Goal: Ask a question: Seek information or help from site administrators or community

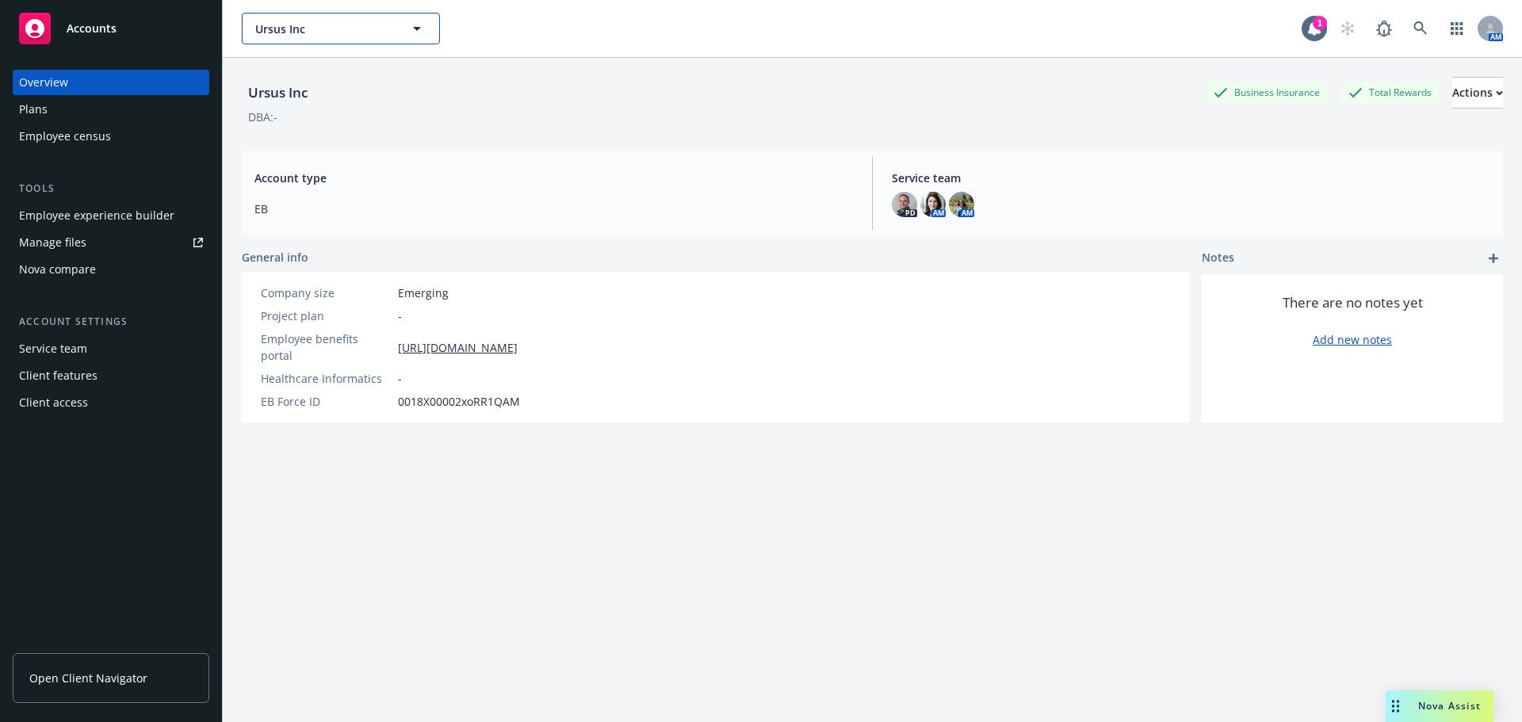
click at [360, 25] on span "Ursus Inc" at bounding box center [323, 29] width 137 height 17
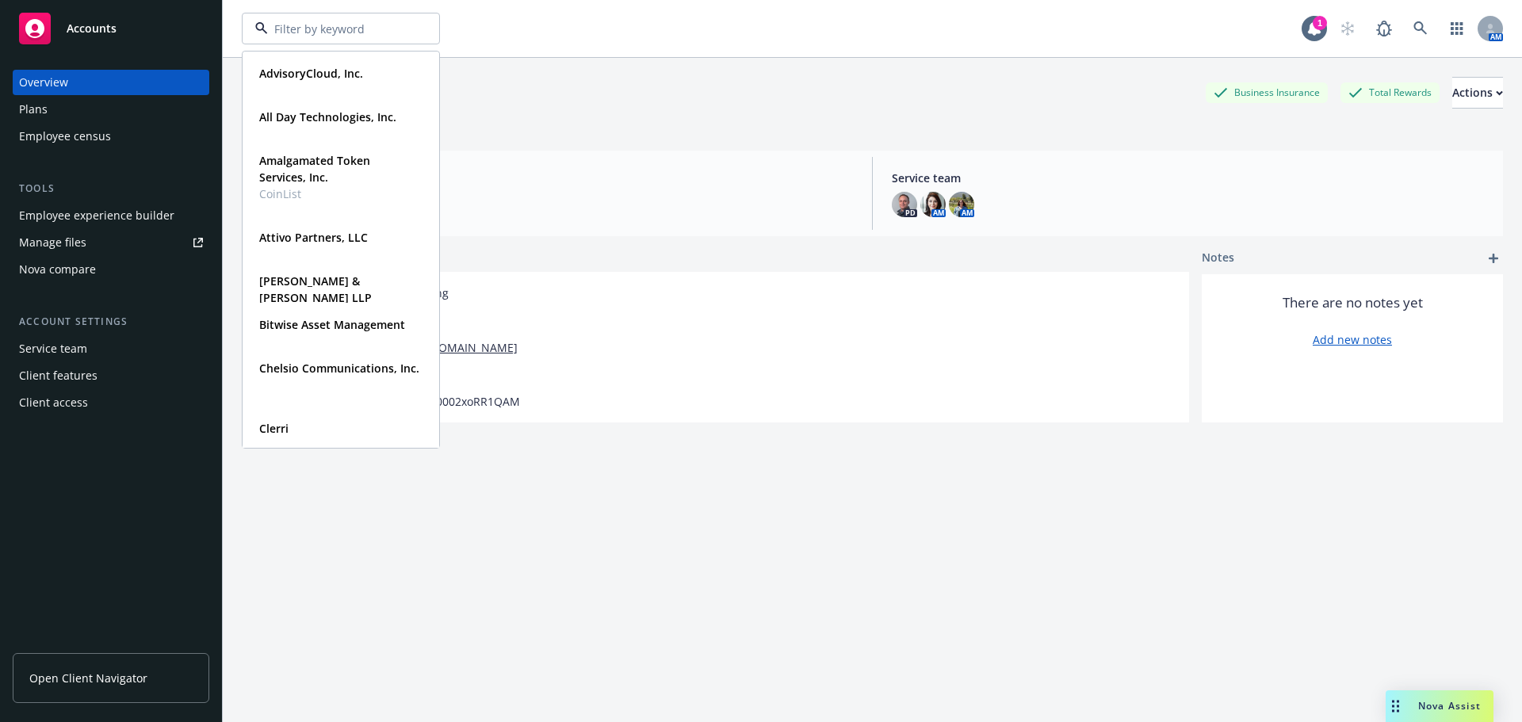
click at [635, 88] on div "Ursus Inc Business Insurance Total Rewards Actions" at bounding box center [873, 93] width 1262 height 32
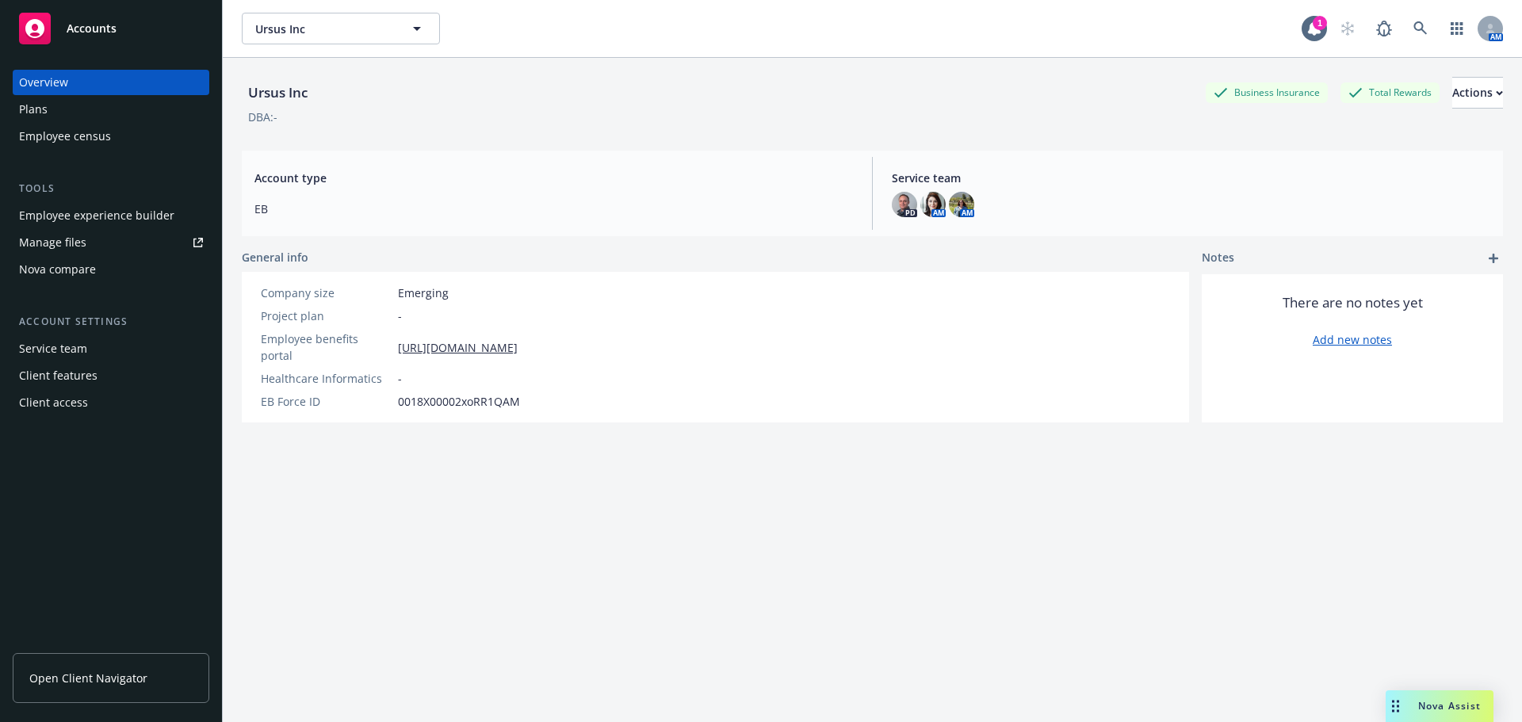
click at [1439, 701] on span "Nova Assist" at bounding box center [1450, 705] width 63 height 13
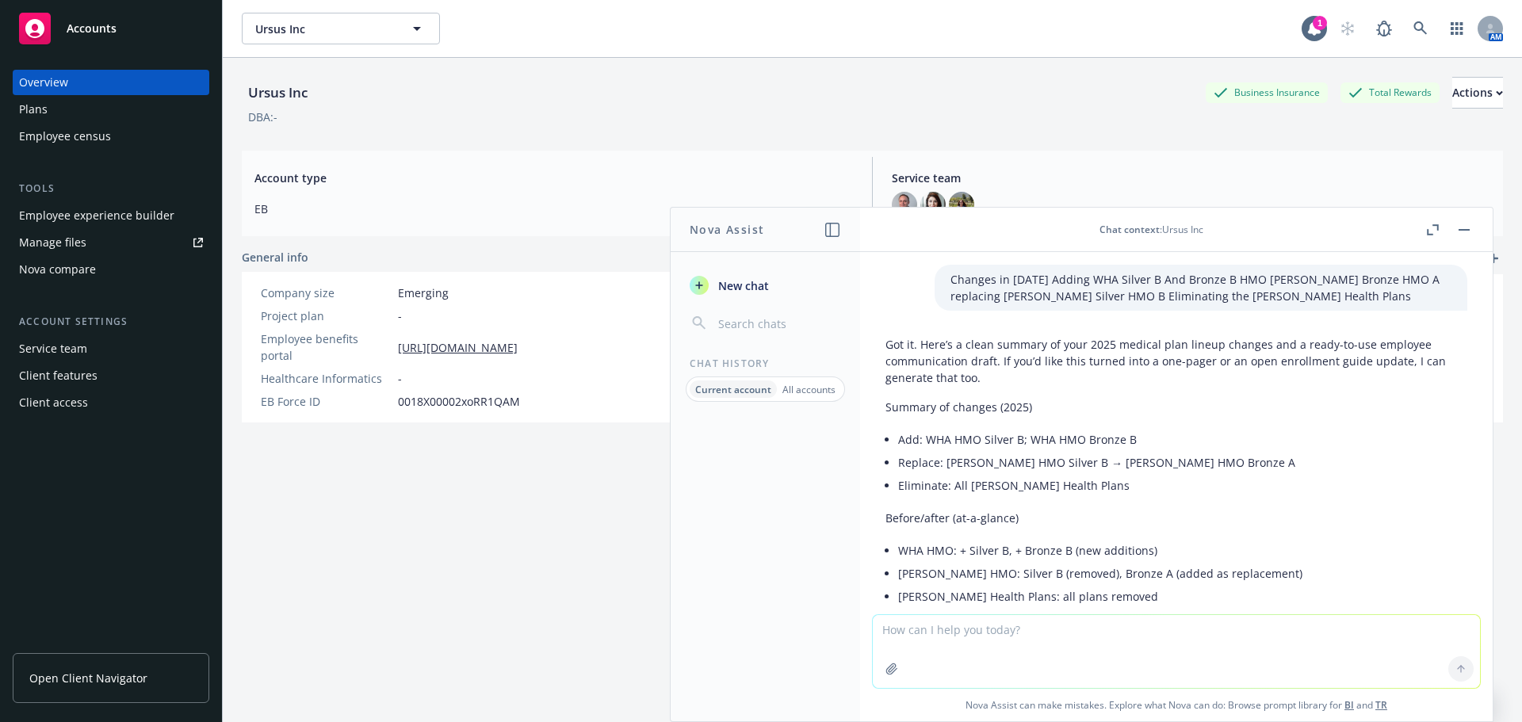
click at [710, 277] on button "New chat" at bounding box center [766, 285] width 164 height 29
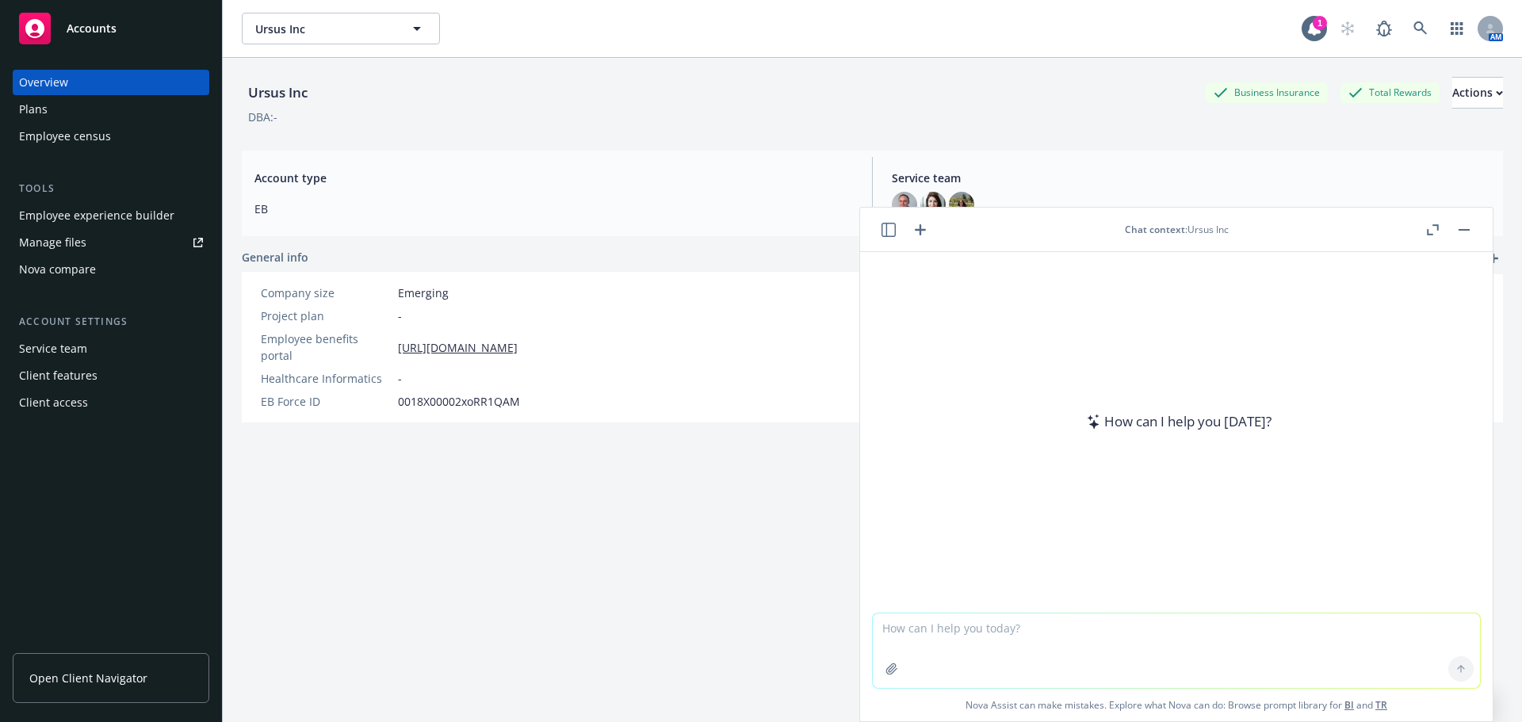
click at [1004, 651] on textarea at bounding box center [1176, 651] width 607 height 75
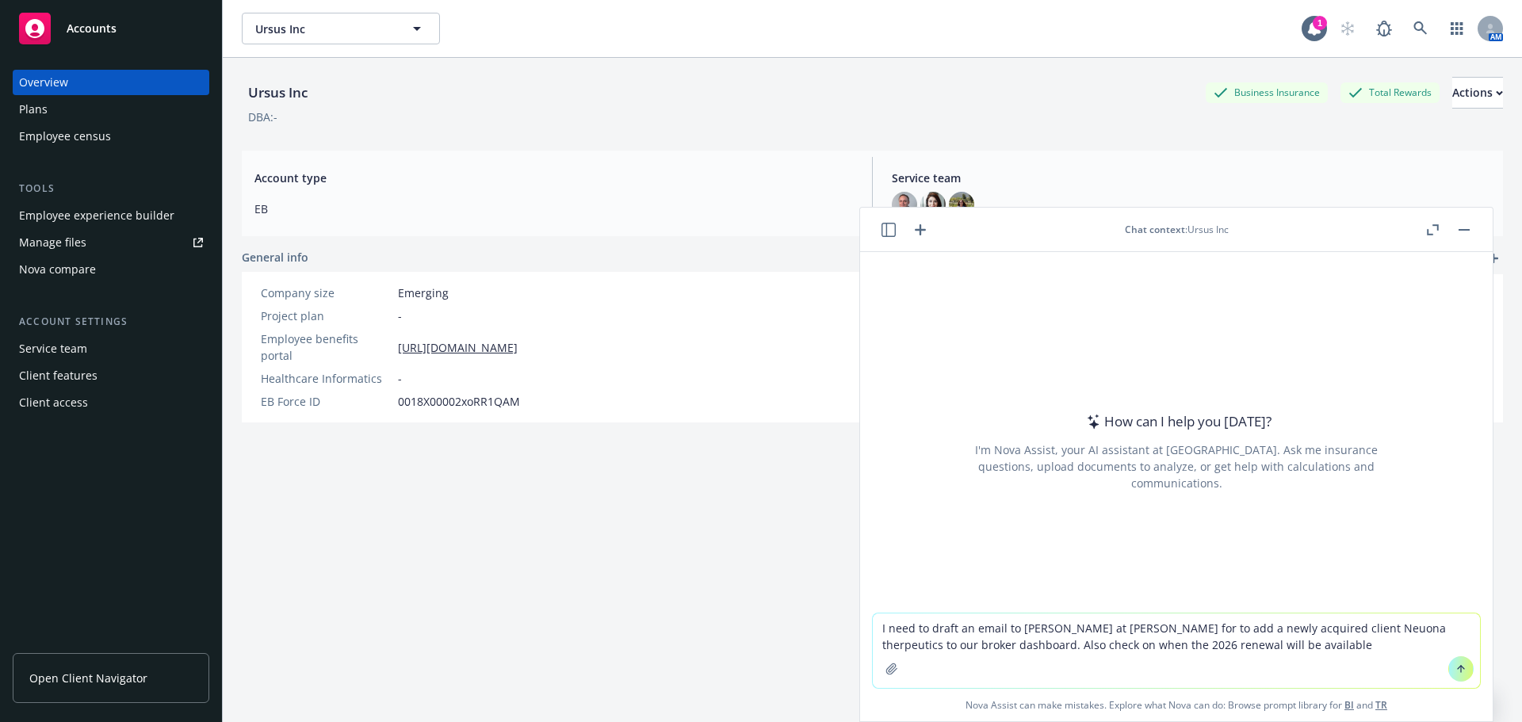
type textarea "I need to draft an email to [PERSON_NAME] at [PERSON_NAME] for to add a newly a…"
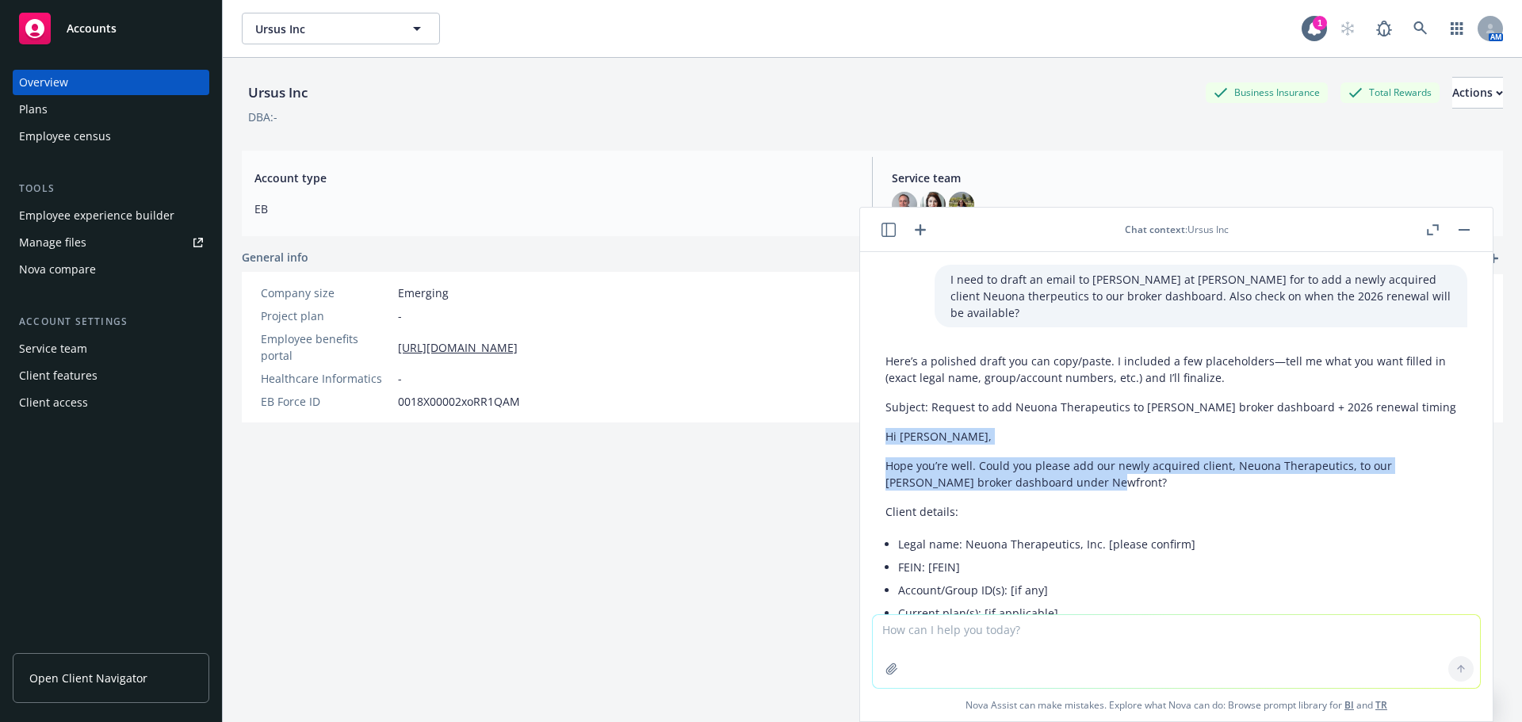
drag, startPoint x: 883, startPoint y: 418, endPoint x: 1113, endPoint y: 465, distance: 234.8
click at [1113, 465] on div "Here’s a polished draft you can copy/paste. I included a few placeholders—tell …" at bounding box center [1176, 720] width 607 height 746
copy div "Hi [PERSON_NAME] you’re well. Could you please add our newly acquired client, N…"
drag, startPoint x: 1130, startPoint y: 602, endPoint x: 1038, endPoint y: 472, distance: 159.3
click at [1130, 602] on li "Current plan(s): [if applicable]" at bounding box center [1182, 613] width 569 height 23
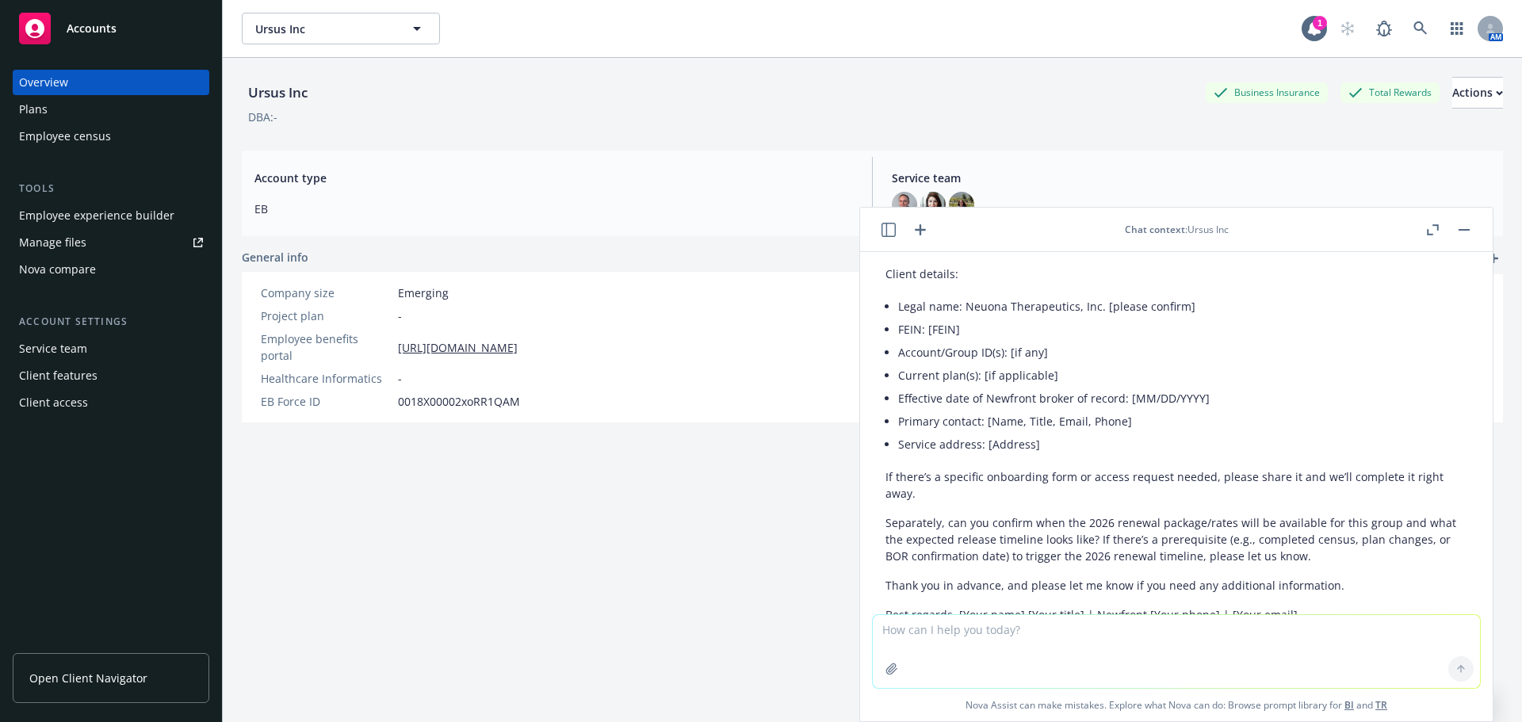
scroll to position [317, 0]
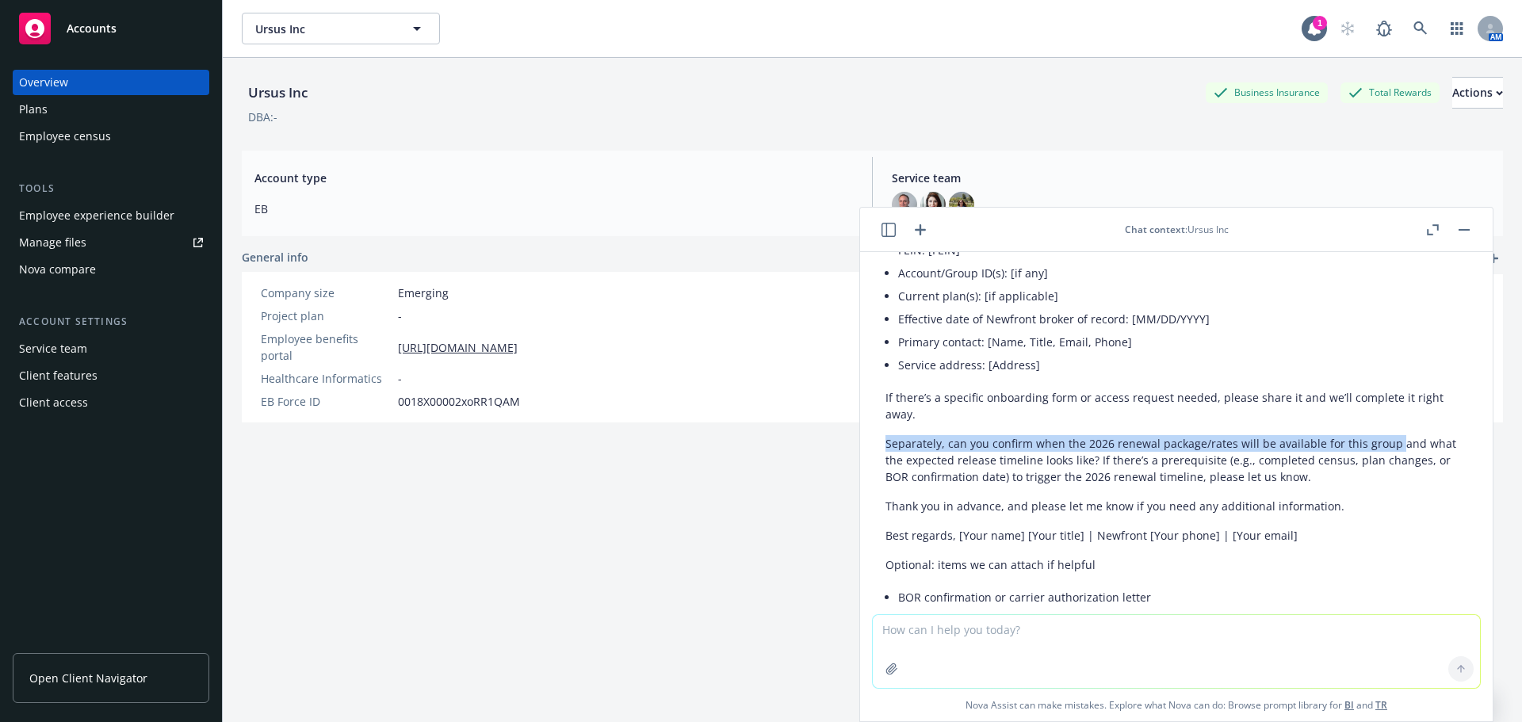
drag, startPoint x: 885, startPoint y: 426, endPoint x: 1390, endPoint y: 431, distance: 505.1
click at [1390, 431] on div "Here’s a polished draft you can copy/paste. I included a few placeholders—tell …" at bounding box center [1176, 402] width 607 height 746
copy p "Separately, can you confirm when the 2026 renewal package/rates will be availab…"
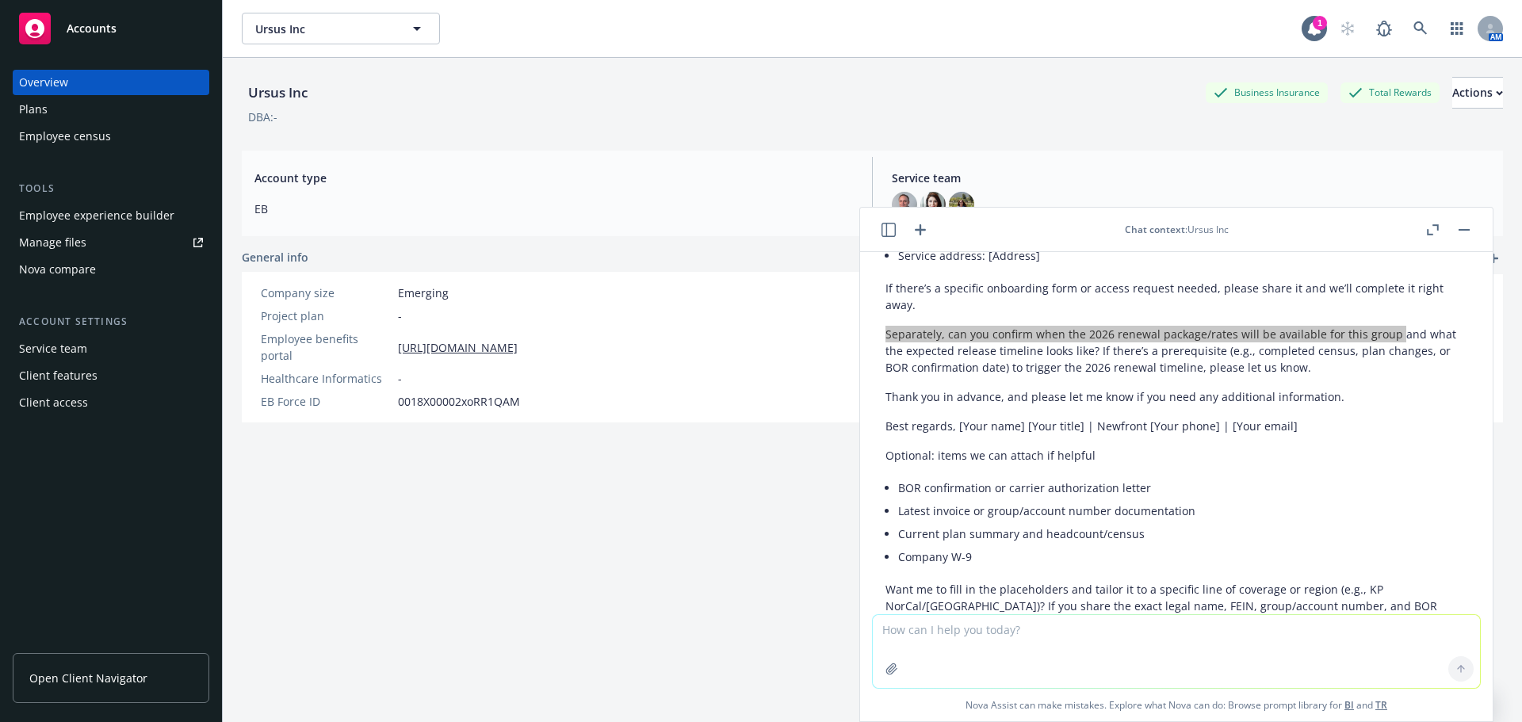
scroll to position [341, 0]
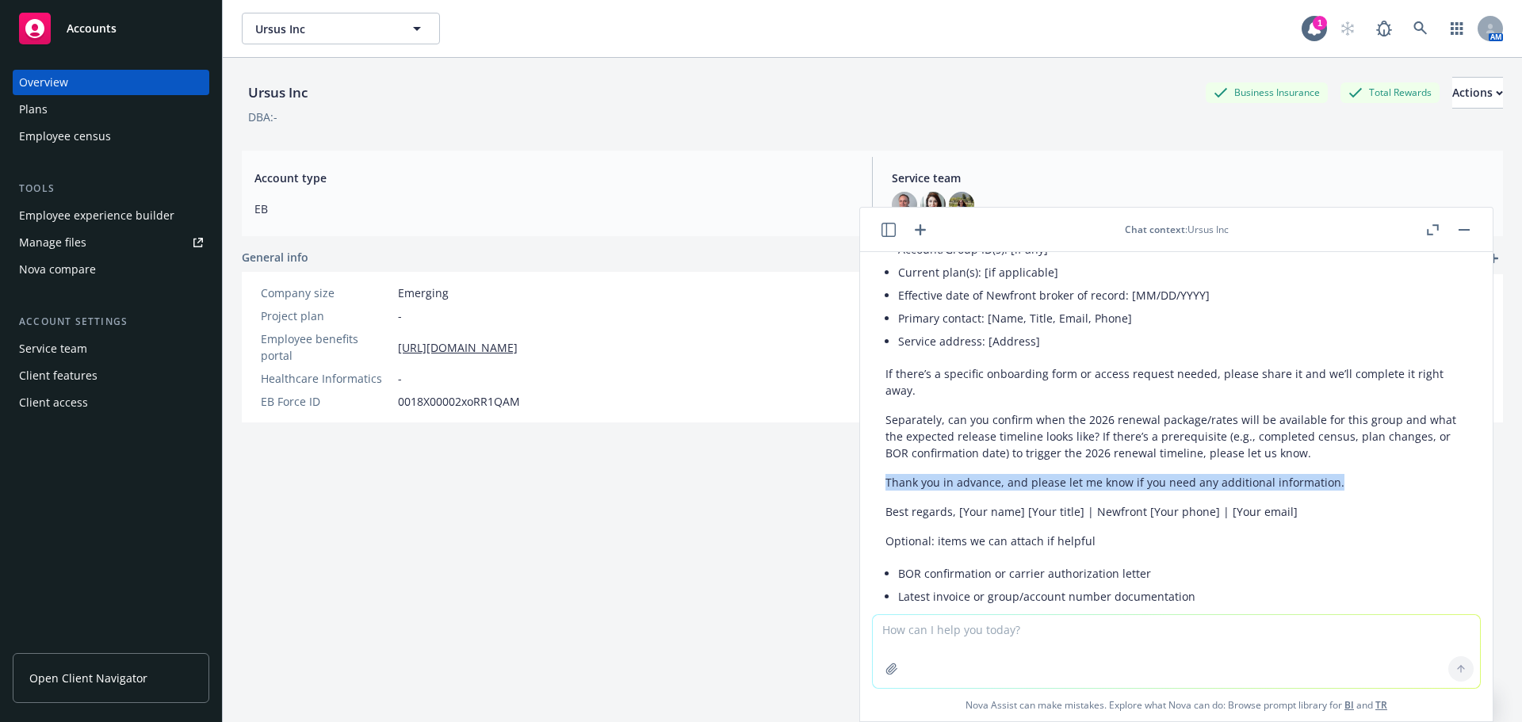
drag, startPoint x: 884, startPoint y: 461, endPoint x: 1413, endPoint y: 464, distance: 528.9
click at [1413, 464] on div "Here’s a polished draft you can copy/paste. I included a few placeholders—tell …" at bounding box center [1176, 379] width 607 height 746
copy p "Thank you in advance, and please let me know if you need any additional informa…"
click at [1469, 230] on rect "button" at bounding box center [1464, 230] width 11 height 2
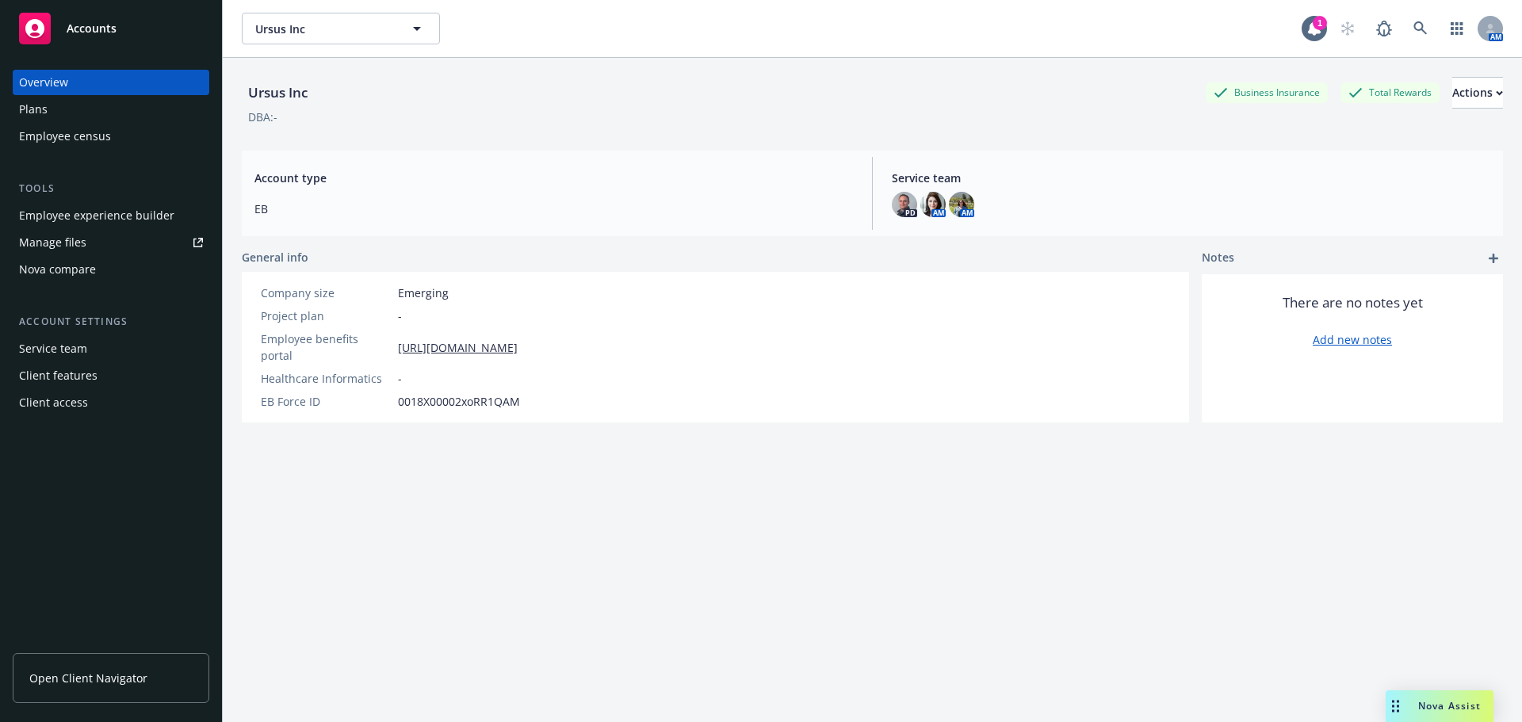
click at [1396, 701] on icon "Drag to move" at bounding box center [1395, 706] width 7 height 13
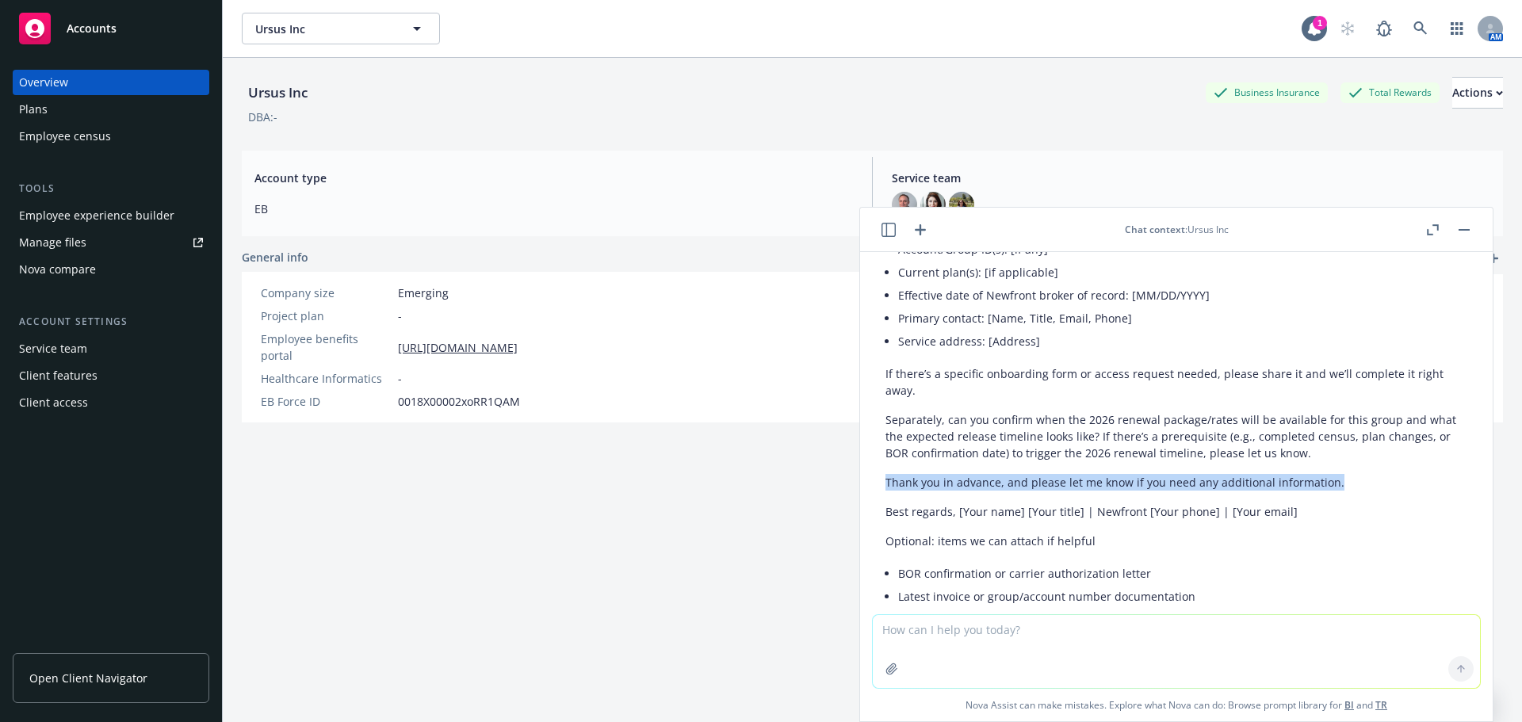
click at [890, 235] on icon "button" at bounding box center [889, 230] width 14 height 14
click at [703, 285] on icon "button" at bounding box center [698, 284] width 7 height 7
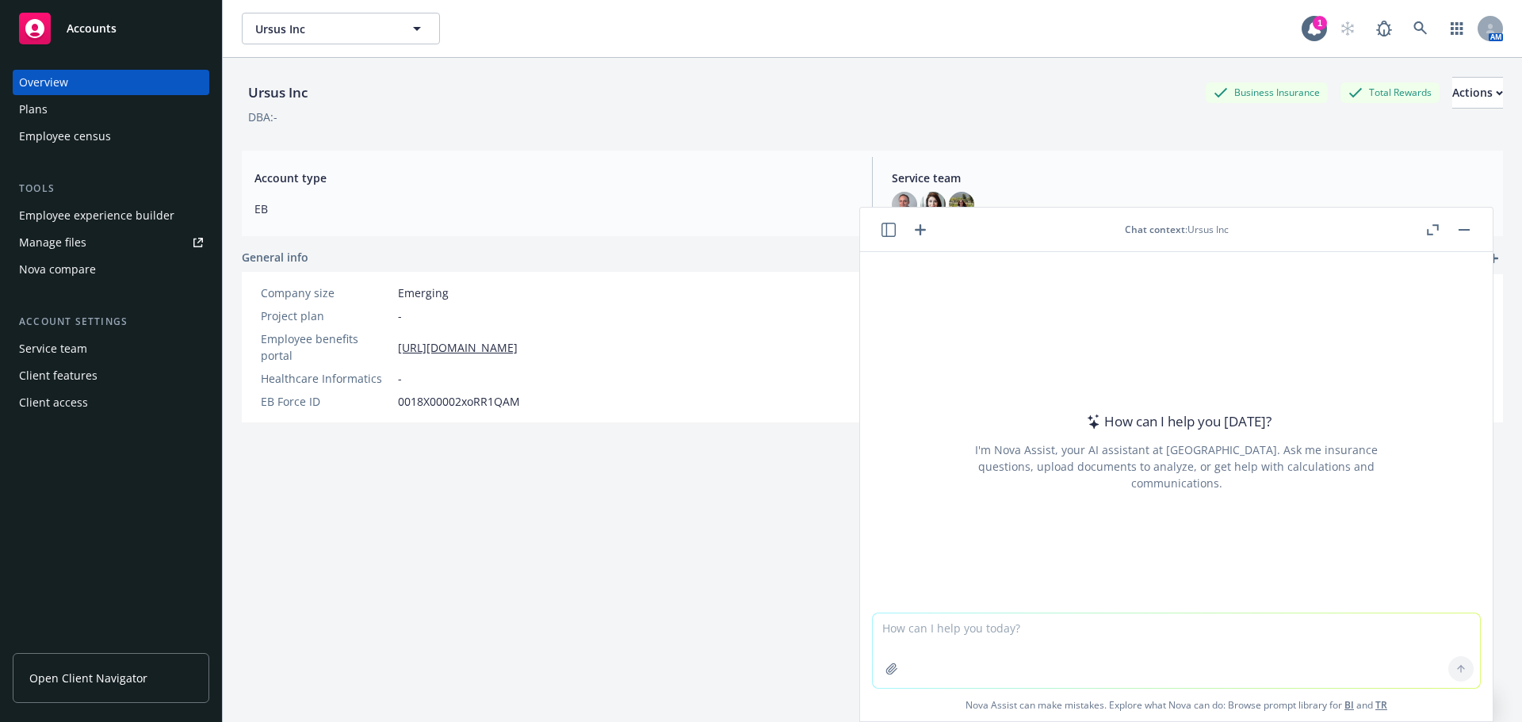
click at [948, 624] on textarea at bounding box center [1176, 651] width 607 height 75
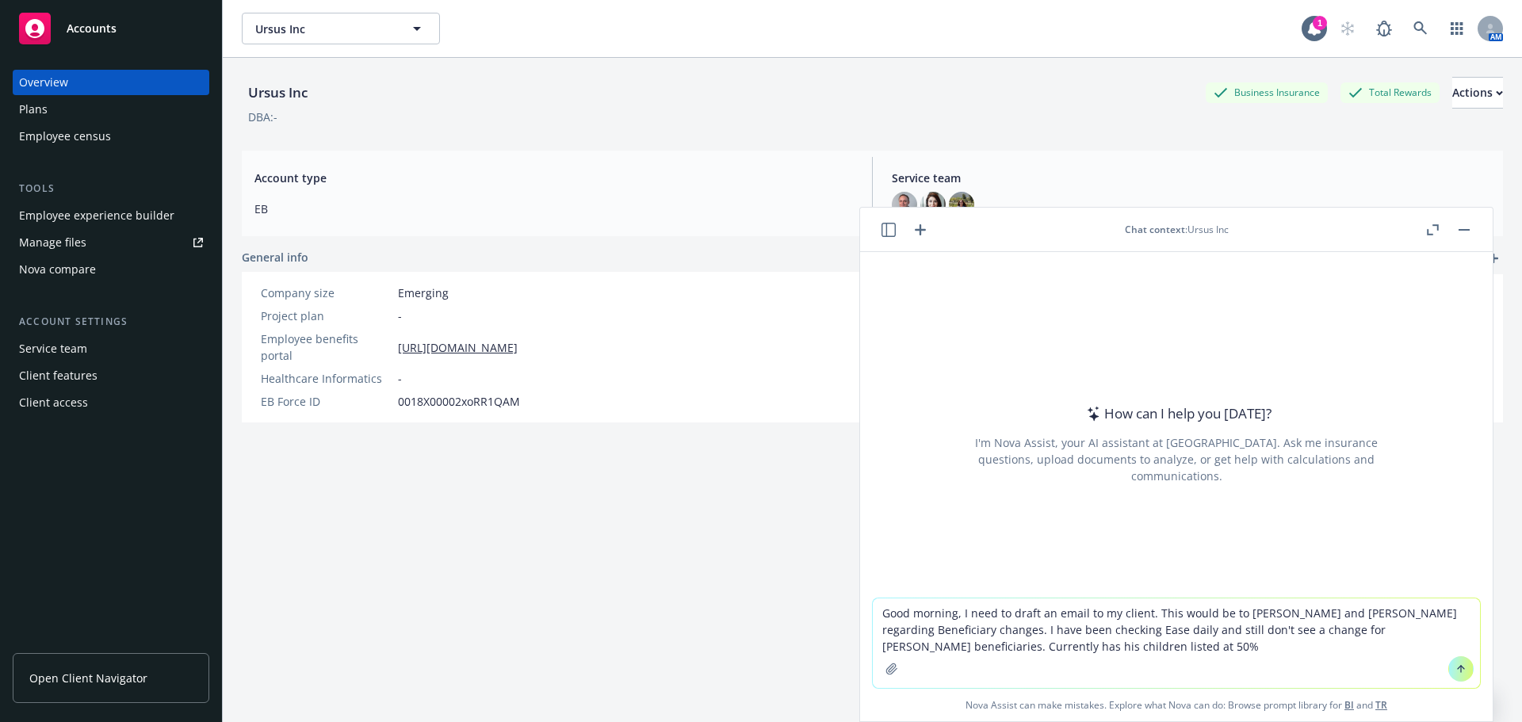
drag, startPoint x: 1114, startPoint y: 627, endPoint x: 1377, endPoint y: 630, distance: 263.3
click at [1377, 630] on textarea "Good morning, I need to draft an email to my client. This would be to [PERSON_N…" at bounding box center [1176, 644] width 607 height 90
drag, startPoint x: 983, startPoint y: 645, endPoint x: 910, endPoint y: 660, distance: 75.3
click at [910, 660] on textarea "Good morning, I need to draft an email to my client. This would be to [PERSON_N…" at bounding box center [1176, 644] width 607 height 90
click at [1329, 654] on textarea "Good morning, I need to draft an email to my client. This would be to [PERSON_N…" at bounding box center [1176, 644] width 607 height 90
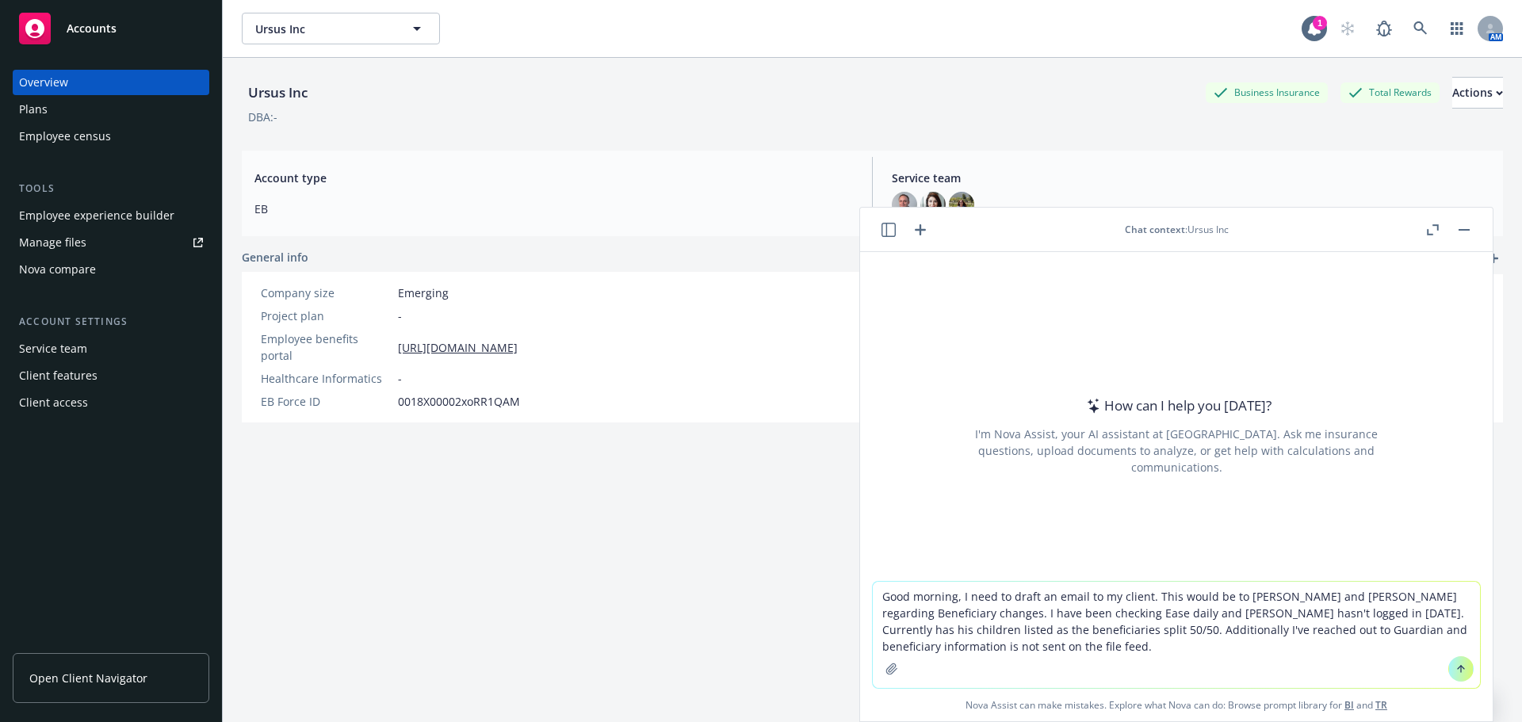
click at [1119, 645] on textarea "Good morning, I need to draft an email to my client. This would be to [PERSON_N…" at bounding box center [1176, 635] width 607 height 106
click at [1269, 653] on textarea "Good morning, I need to draft an email to my client. This would be to [PERSON_N…" at bounding box center [1176, 635] width 607 height 106
paste textarea "to maintain all information for their employee's beneficiary and any changes to…"
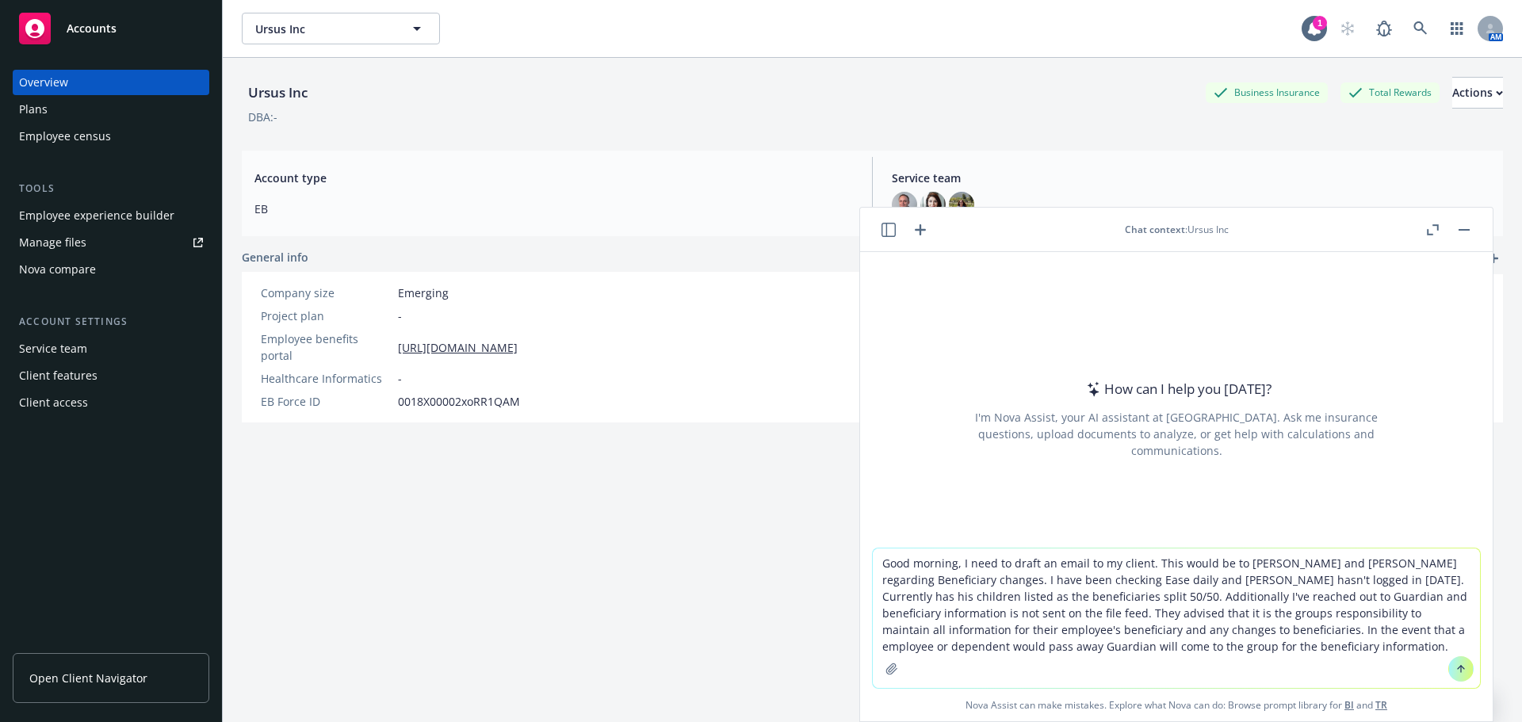
paste textarea "to maintain all information for their employee's beneficiary and any changes to…"
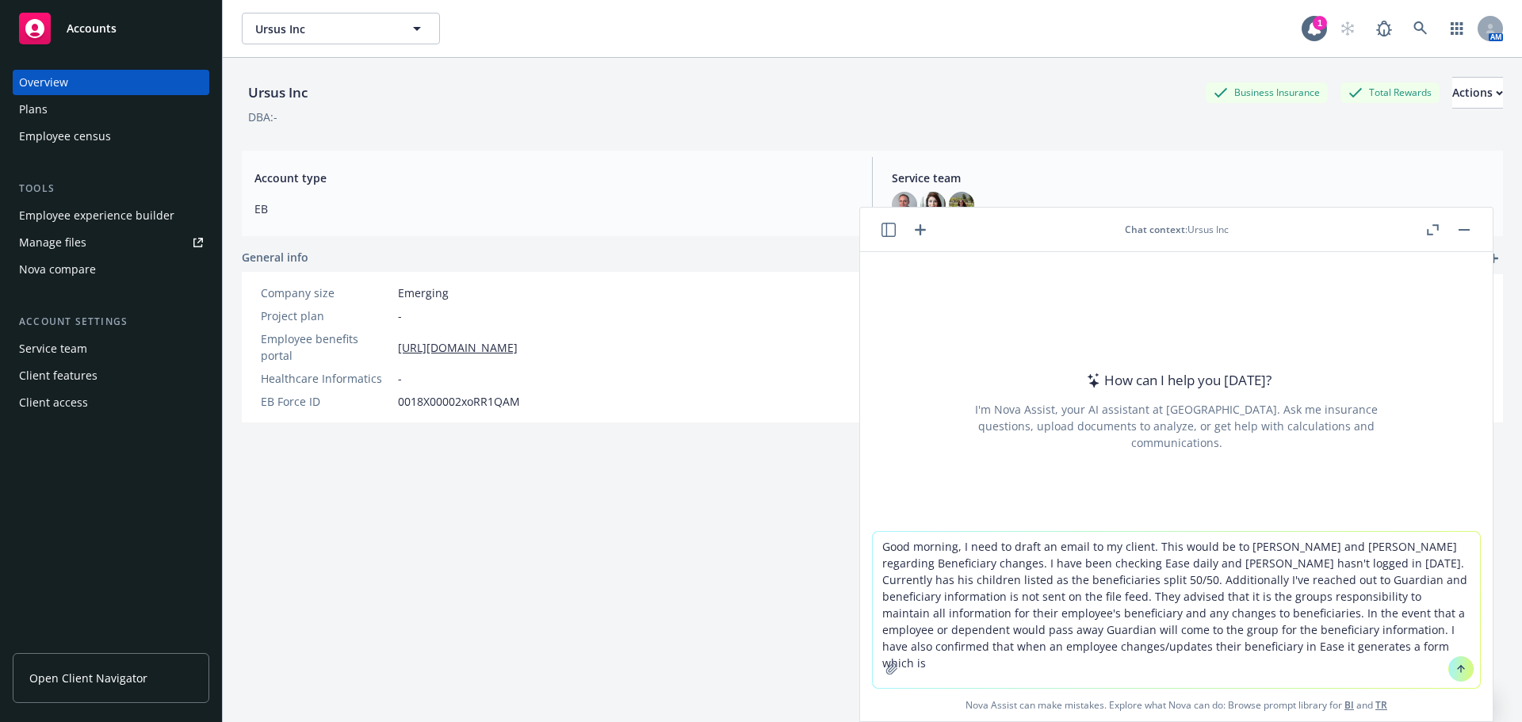
click at [1304, 647] on textarea "Good morning, I need to draft an email to my client. This would be to [PERSON_N…" at bounding box center [1176, 610] width 607 height 156
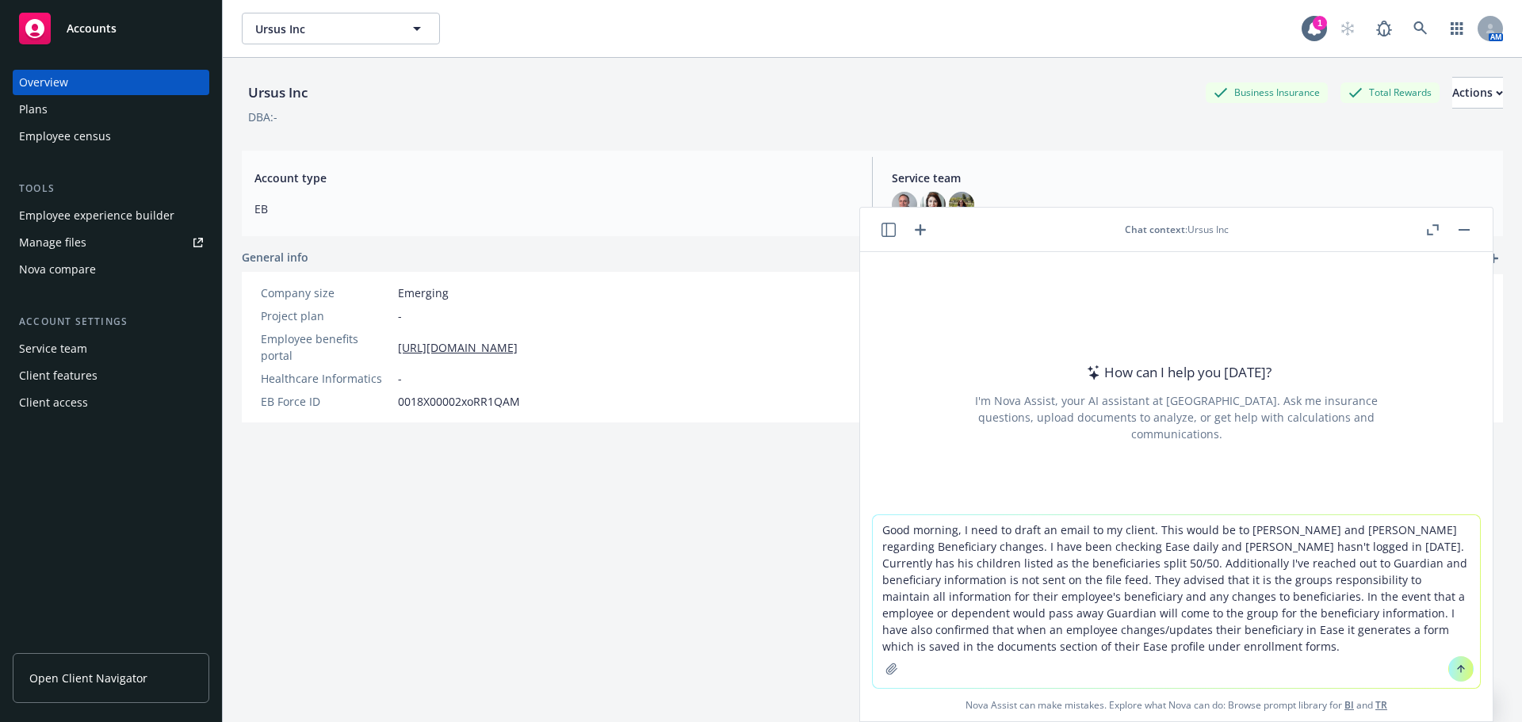
type textarea "Good morning, I need to draft an email to my client. This would be to [PERSON_N…"
click at [1461, 667] on button at bounding box center [1461, 669] width 25 height 25
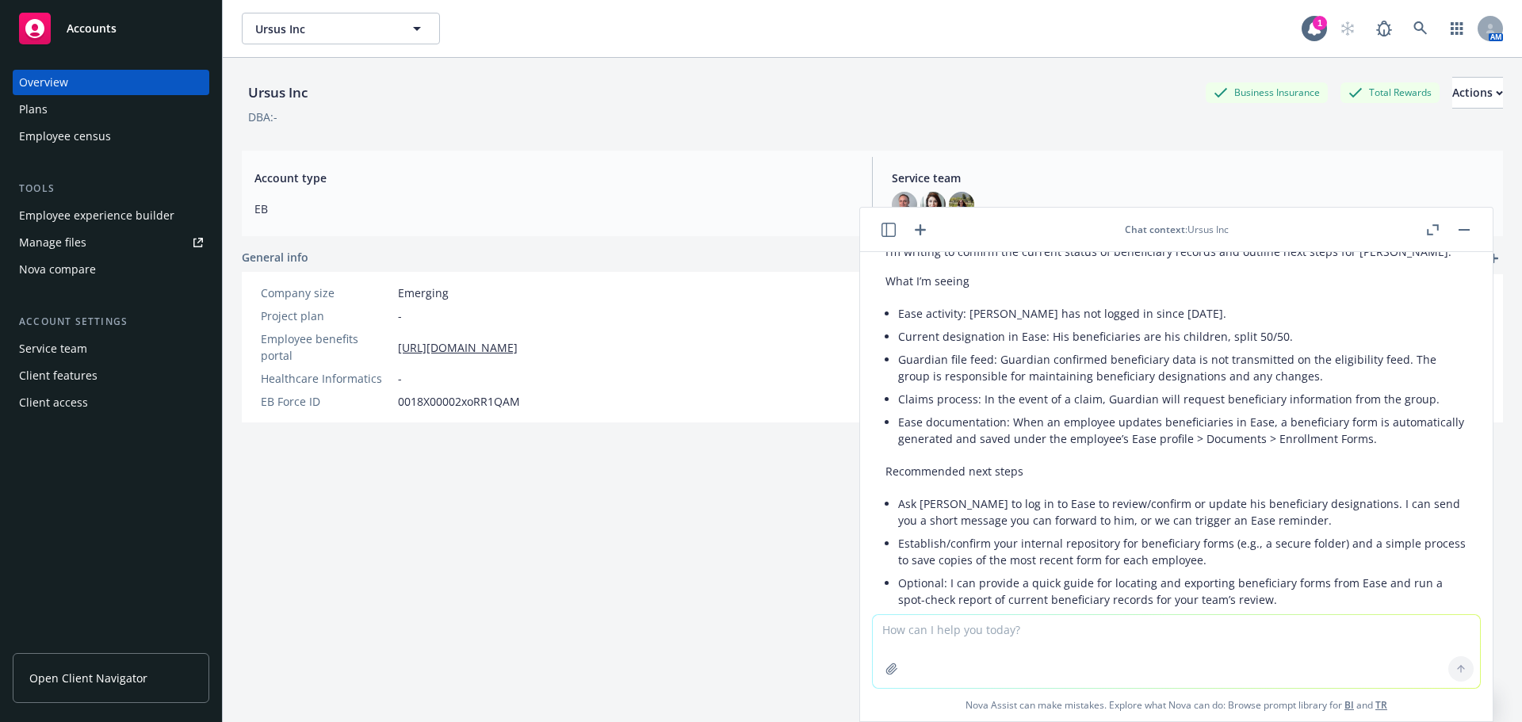
scroll to position [257, 0]
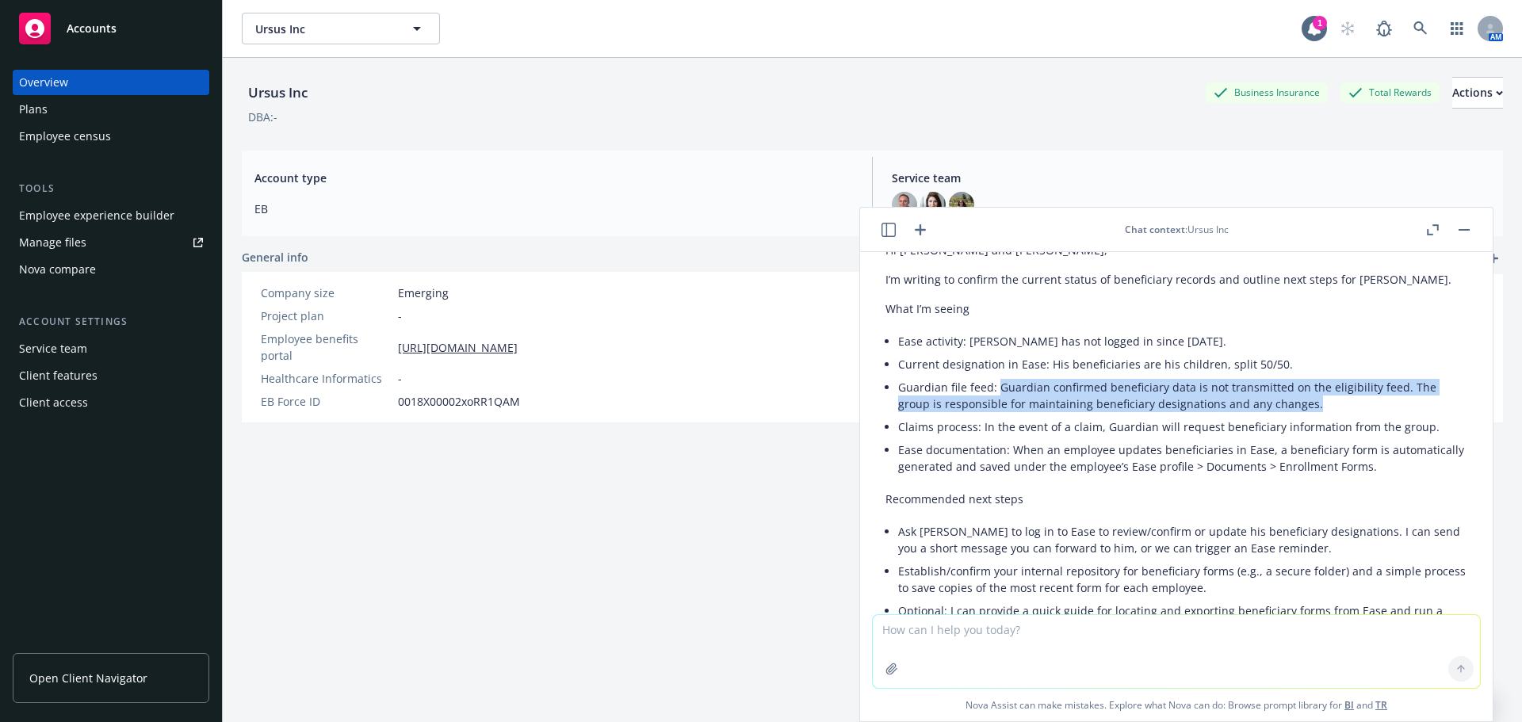
drag, startPoint x: 1342, startPoint y: 385, endPoint x: 999, endPoint y: 377, distance: 343.4
click at [999, 377] on li "Guardian file feed: Guardian confirmed beneficiary data is not transmitted on t…" at bounding box center [1182, 396] width 569 height 40
copy li "Guardian confirmed beneficiary data is not transmitted on the eligibility feed.…"
click at [1103, 420] on li "Claims process: In the event of a claim, Guardian will request beneficiary info…" at bounding box center [1182, 426] width 569 height 23
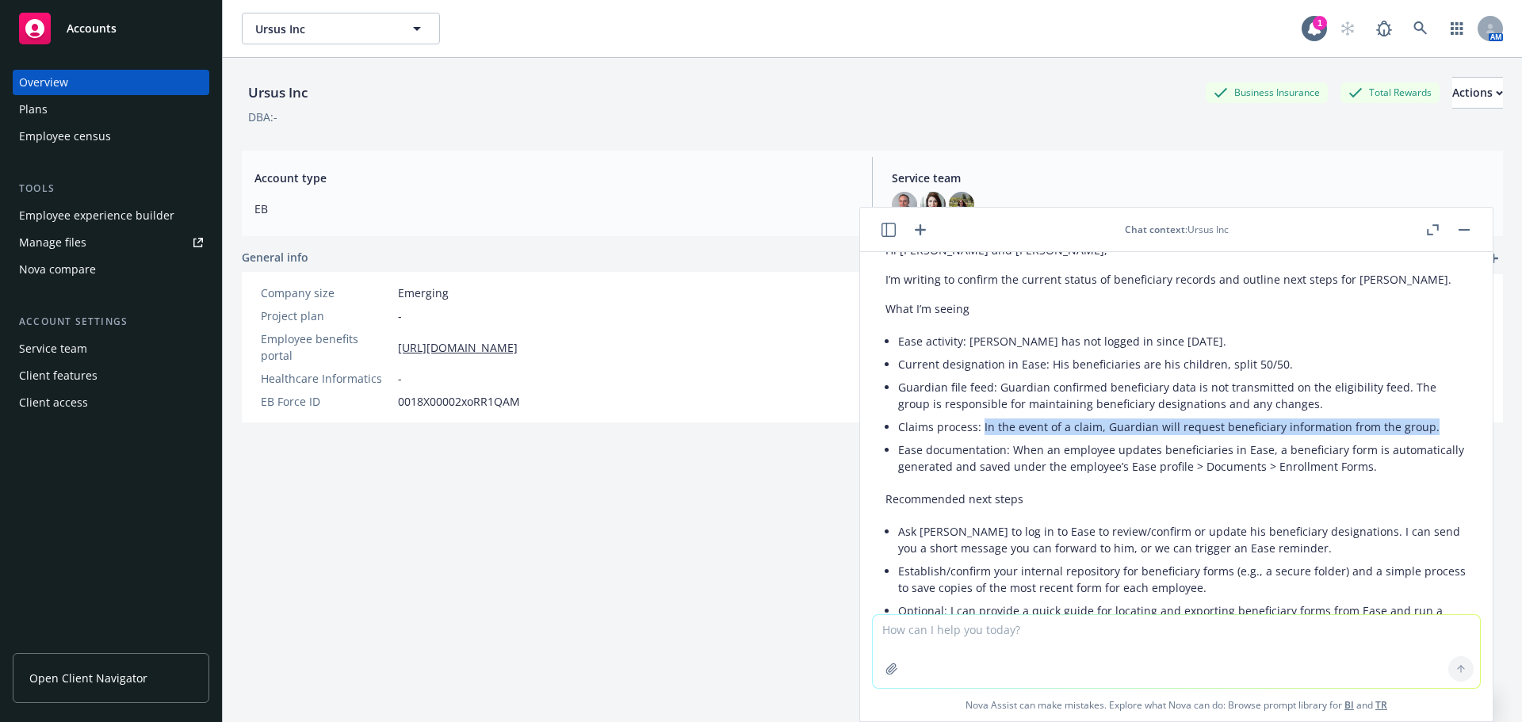
drag, startPoint x: 981, startPoint y: 409, endPoint x: 1426, endPoint y: 402, distance: 444.9
click at [1426, 415] on li "Claims process: In the event of a claim, Guardian will request beneficiary info…" at bounding box center [1182, 426] width 569 height 23
copy li "In the event of a claim, Guardian will request beneficiary information from the…"
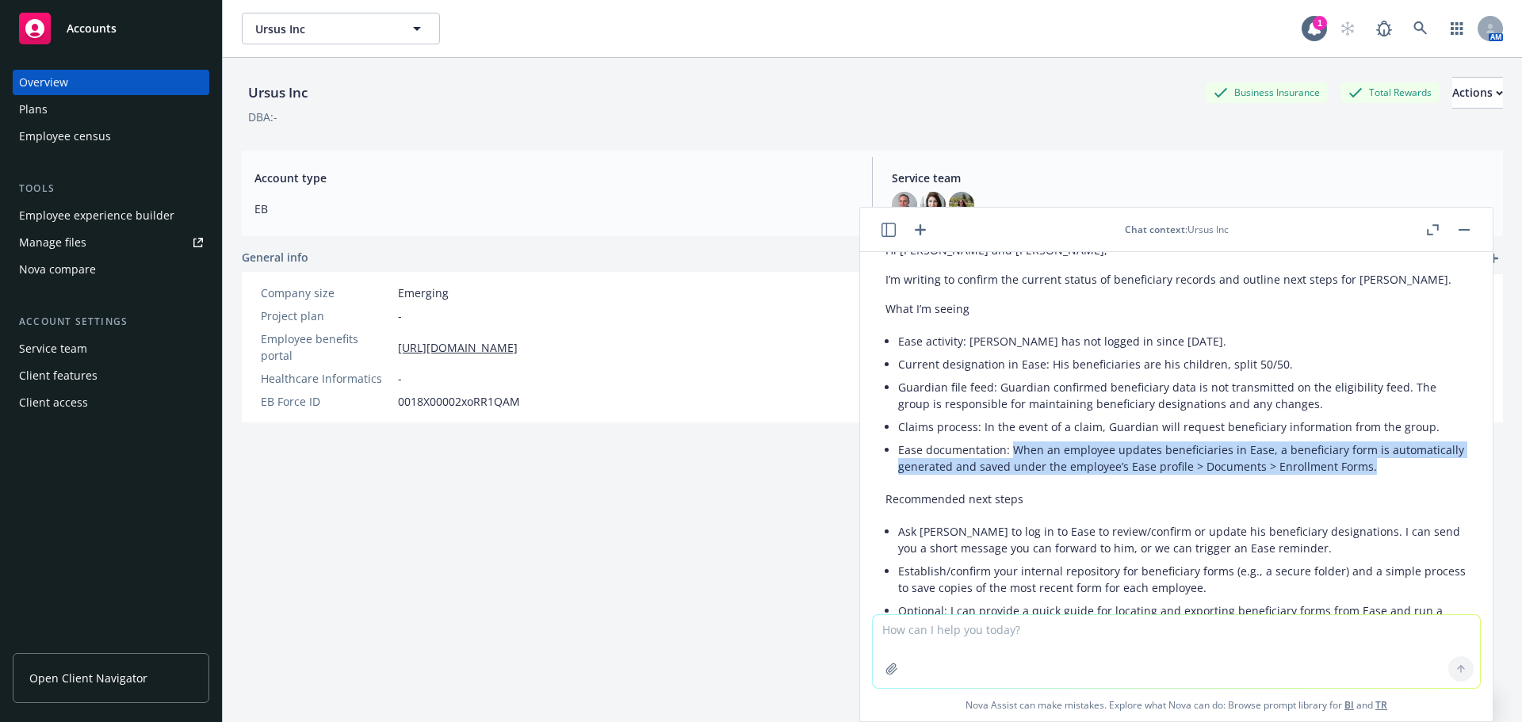
drag, startPoint x: 1013, startPoint y: 436, endPoint x: 1461, endPoint y: 467, distance: 449.1
click at [1461, 467] on div "Good morning, I need to draft an email to my client. This would be to [PERSON_N…" at bounding box center [1176, 433] width 633 height 362
copy li "When an employee updates beneficiaries in Ease, a beneficiary form is automatic…"
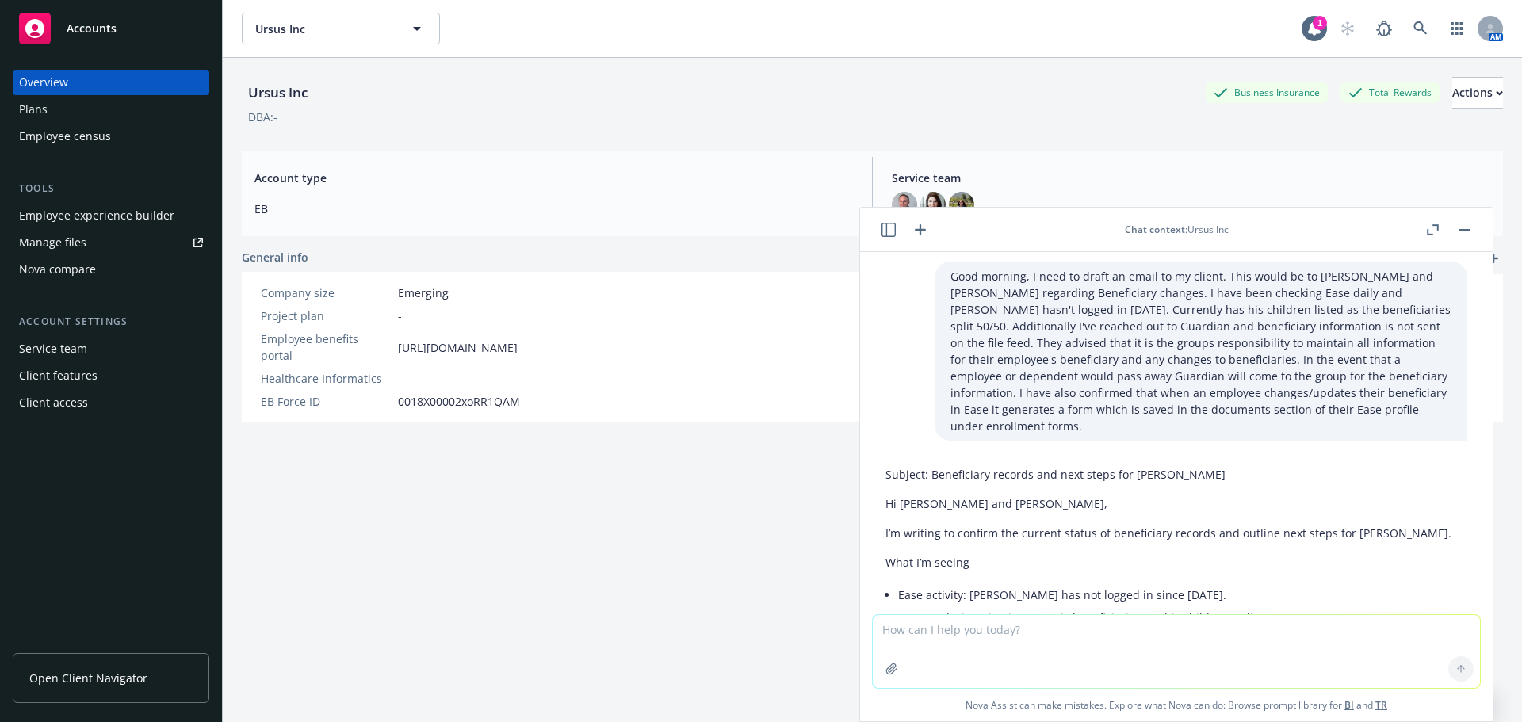
scroll to position [0, 0]
drag, startPoint x: 932, startPoint y: 457, endPoint x: 1194, endPoint y: 466, distance: 261.8
click at [1194, 469] on p "Subject: Beneficiary records and next steps for [PERSON_NAME]" at bounding box center [1177, 477] width 582 height 17
copy p "Beneficiary records and next steps for [PERSON_NAME]"
click at [1447, 228] on div at bounding box center [1448, 229] width 51 height 19
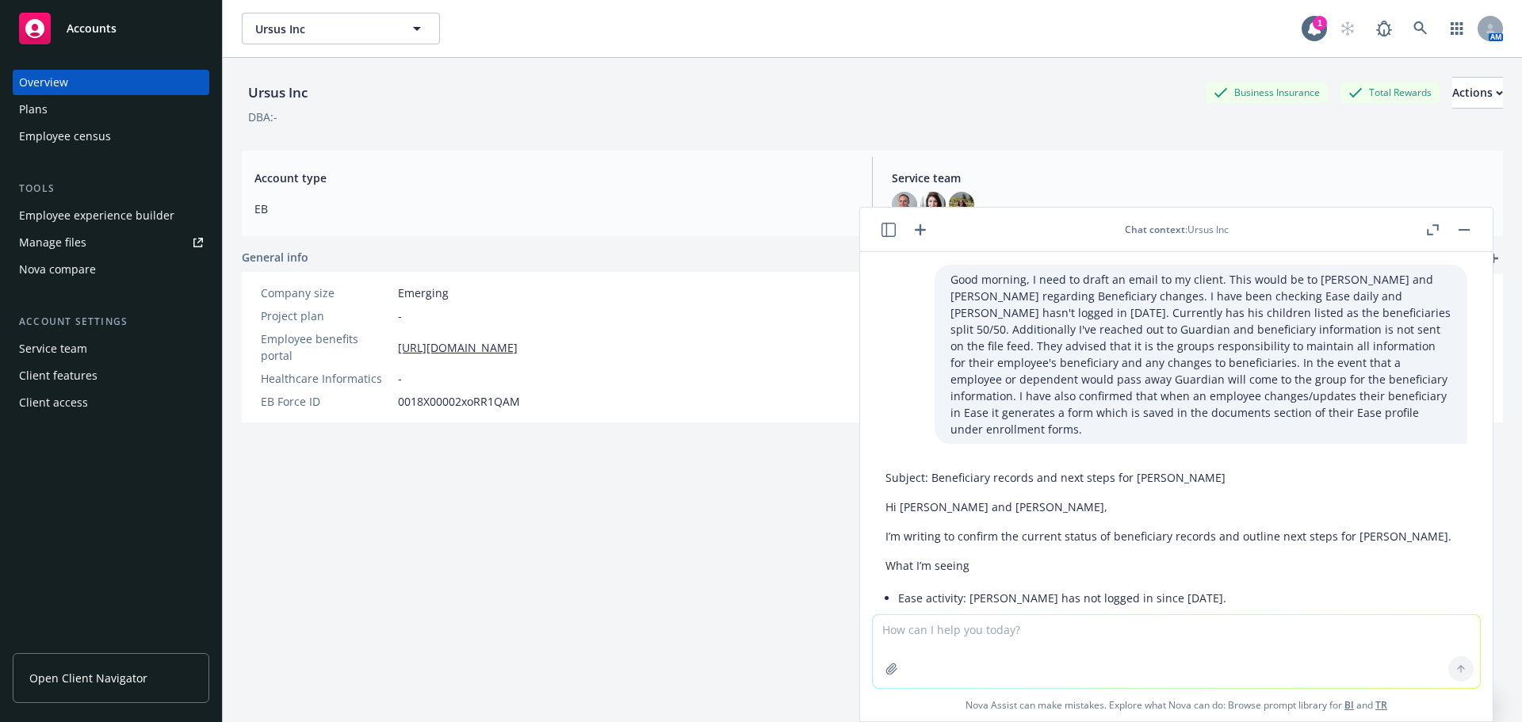
click at [1475, 234] on header "Chat context : Ursus Inc" at bounding box center [1176, 230] width 633 height 44
click at [1465, 232] on button "button" at bounding box center [1464, 229] width 19 height 19
